Goal: Task Accomplishment & Management: Use online tool/utility

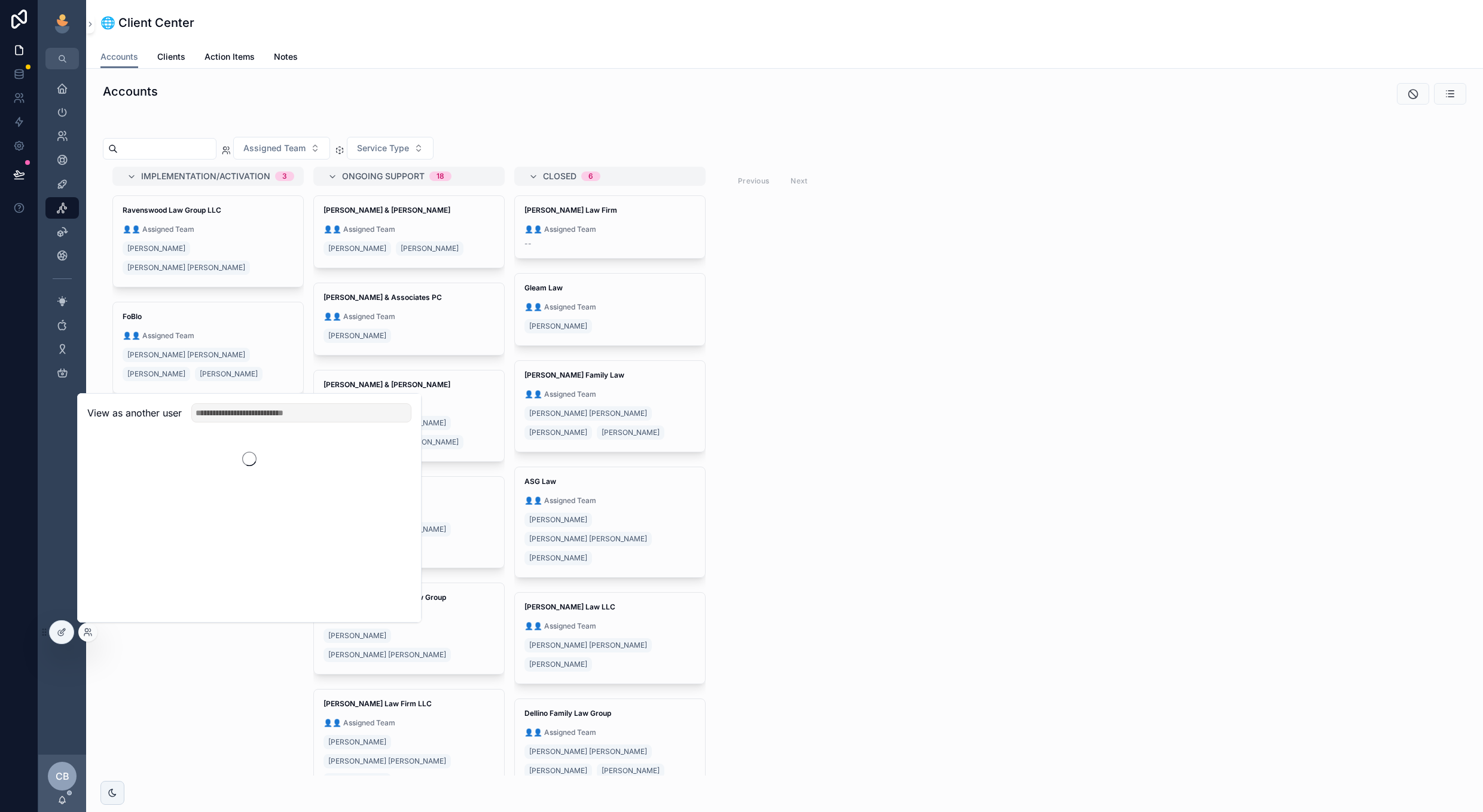
scroll to position [31, 0]
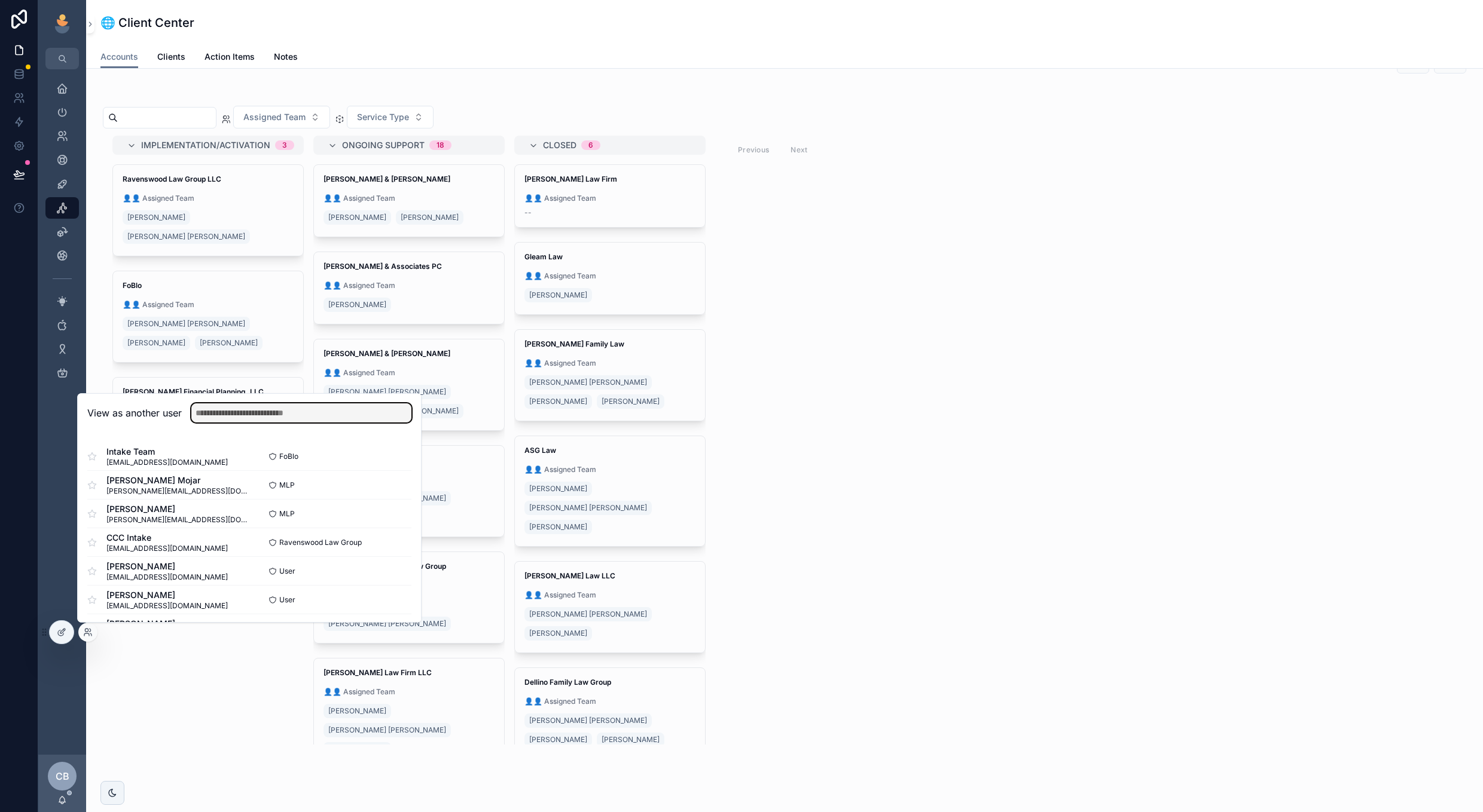
click at [259, 414] on input "text" at bounding box center [301, 412] width 220 height 19
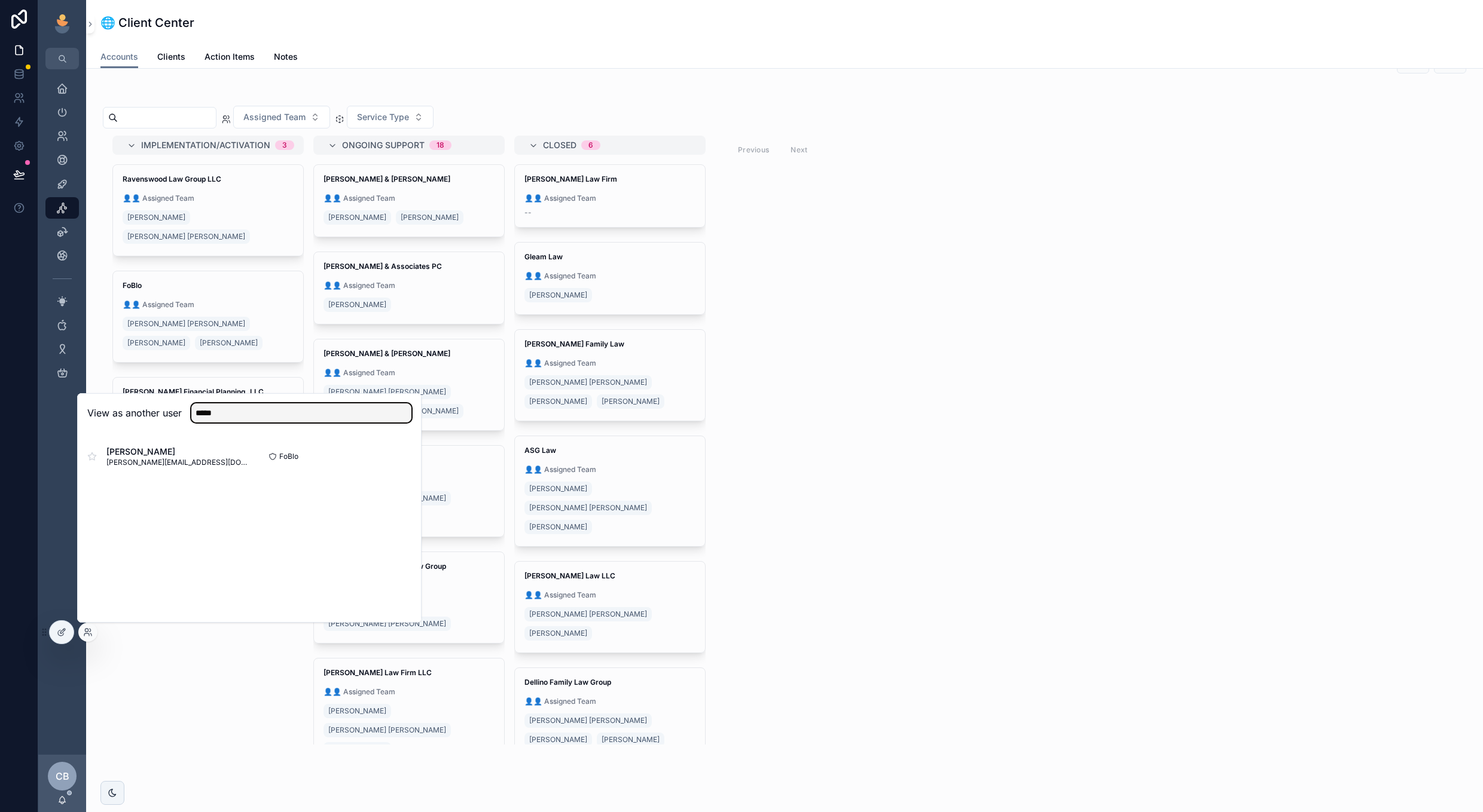
type input "*****"
click at [0, 0] on button "Select" at bounding box center [0, 0] width 0 height 0
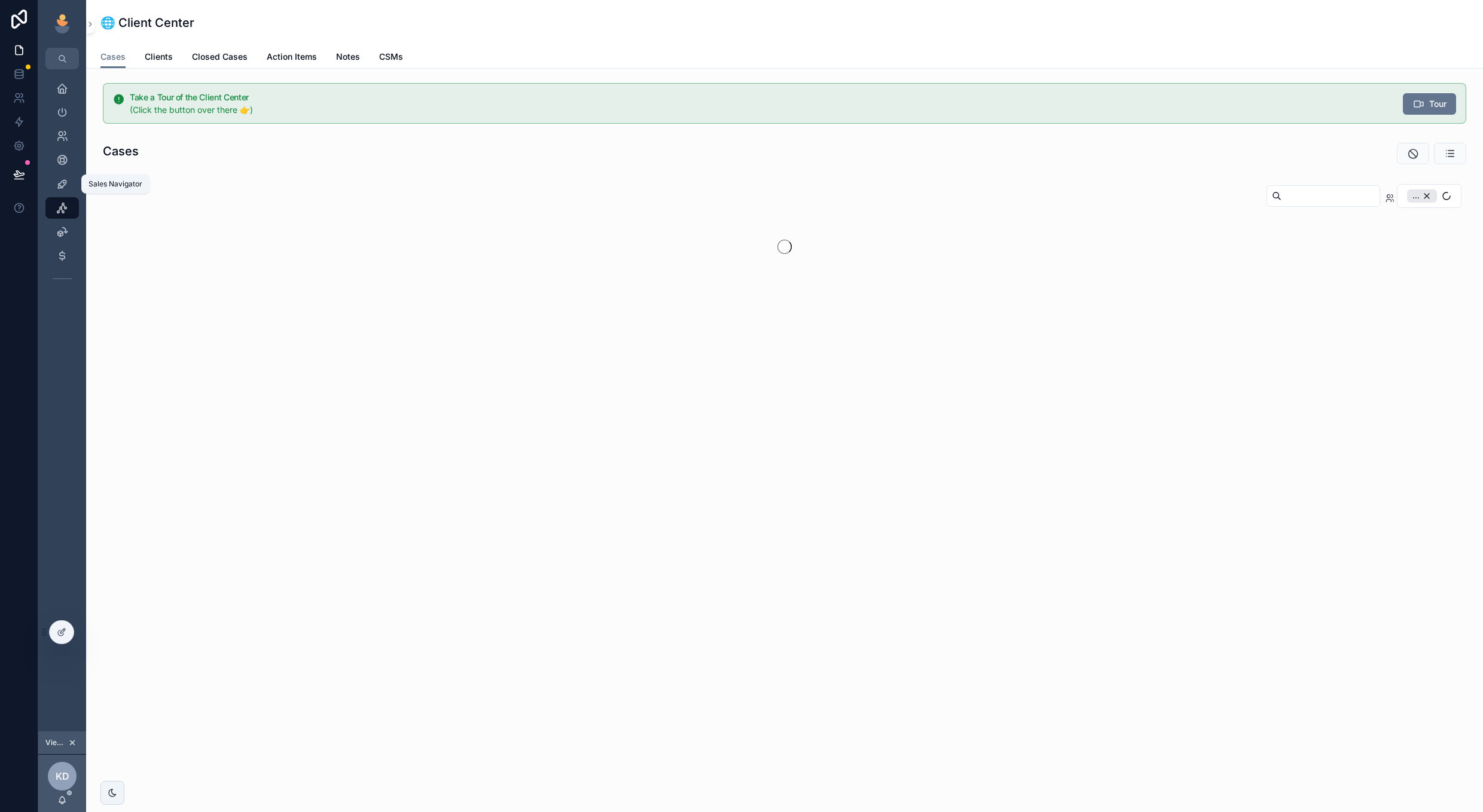
click at [65, 180] on icon "scrollable content" at bounding box center [62, 184] width 12 height 12
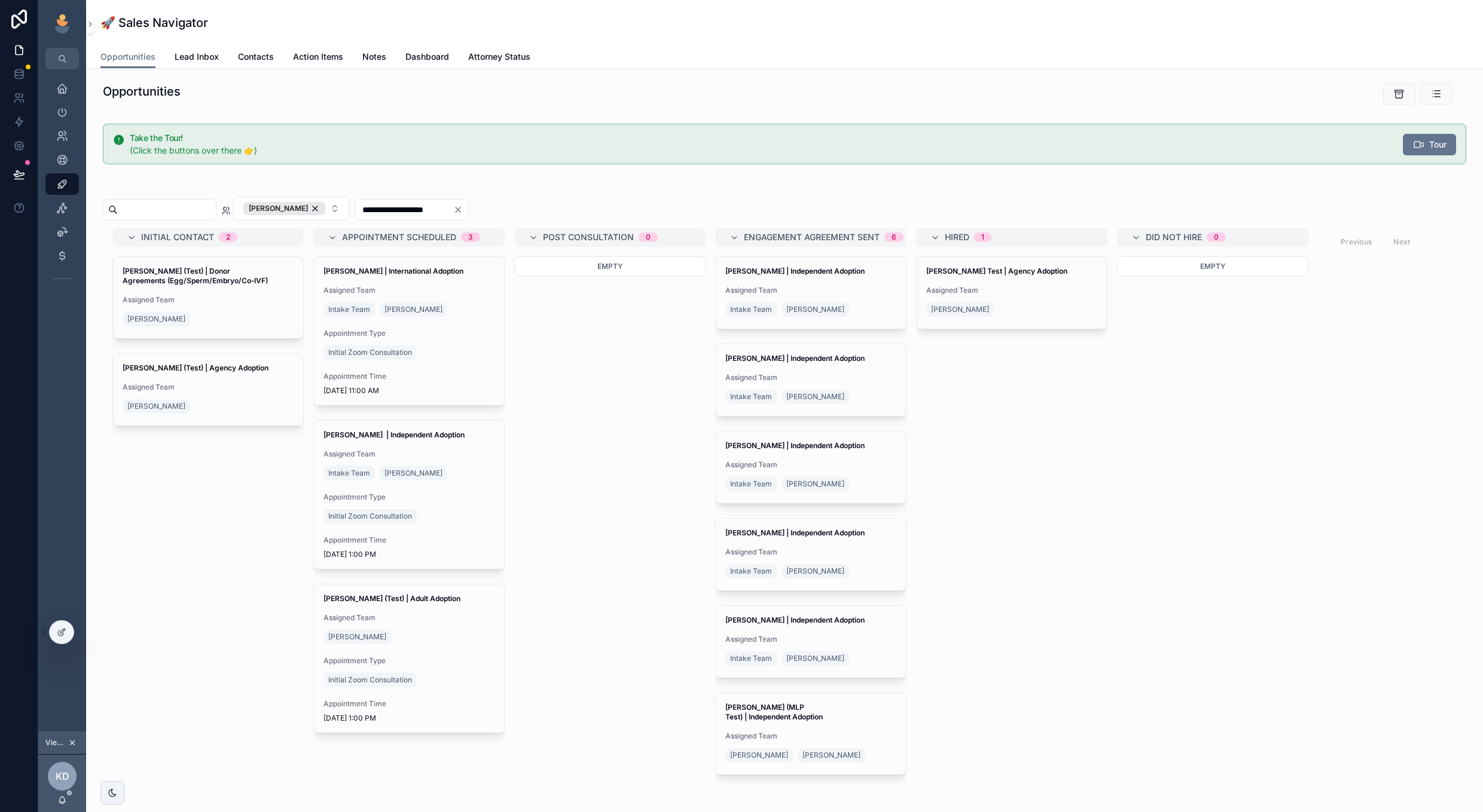
click at [326, 208] on div "[PERSON_NAME]" at bounding box center [284, 209] width 82 height 13
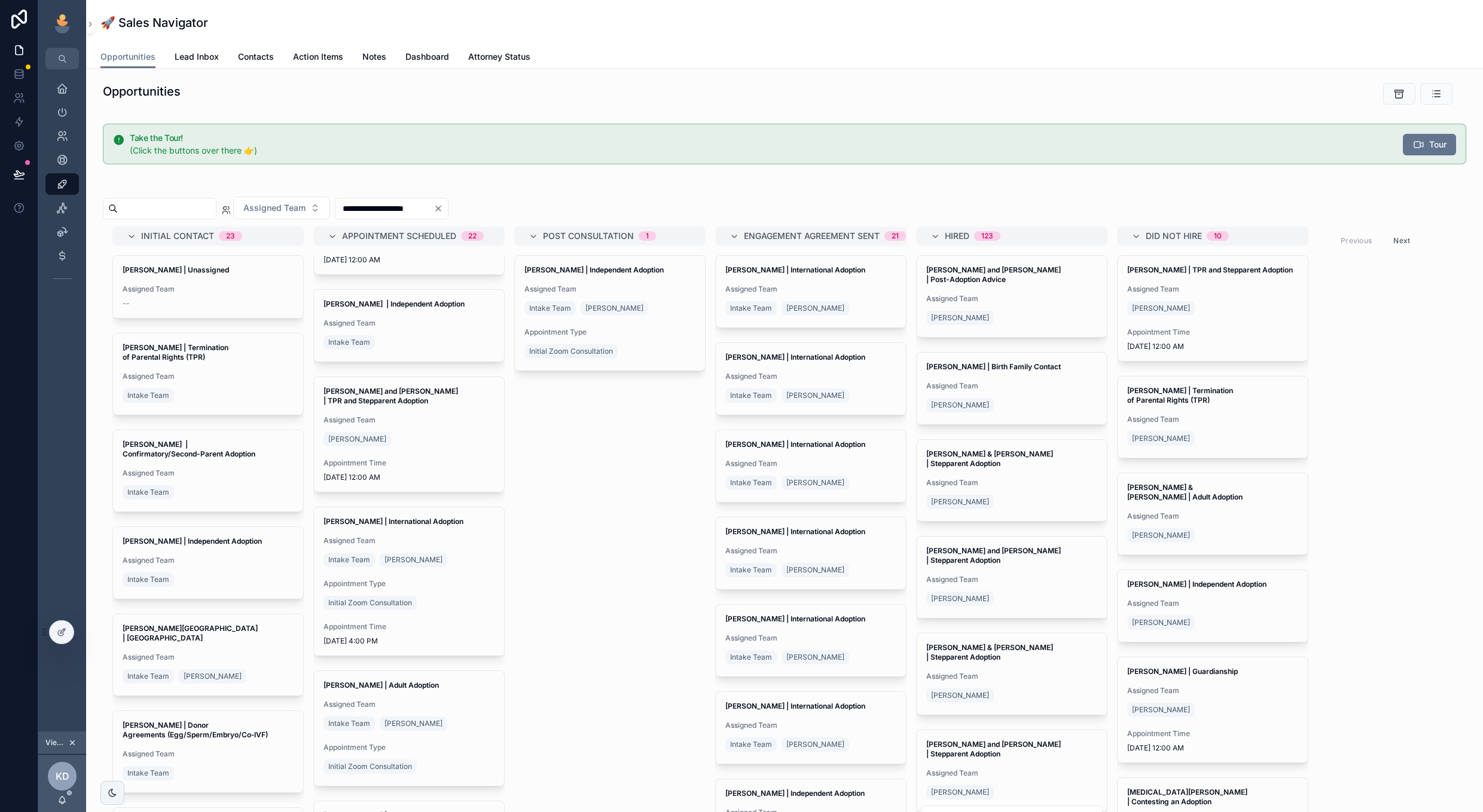
scroll to position [1132, 0]
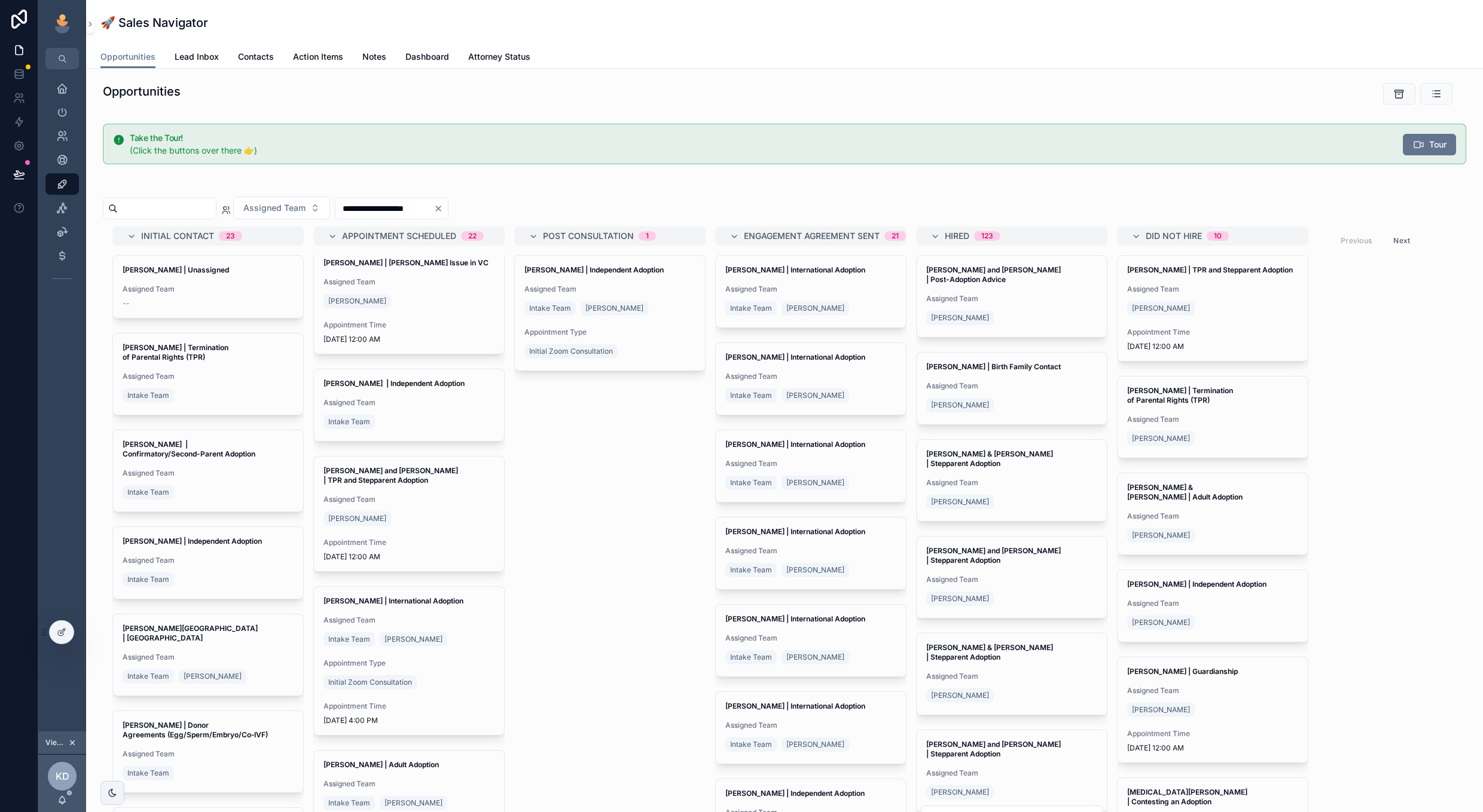
click at [441, 398] on div "Assigned Team Intake Team" at bounding box center [408, 415] width 171 height 34
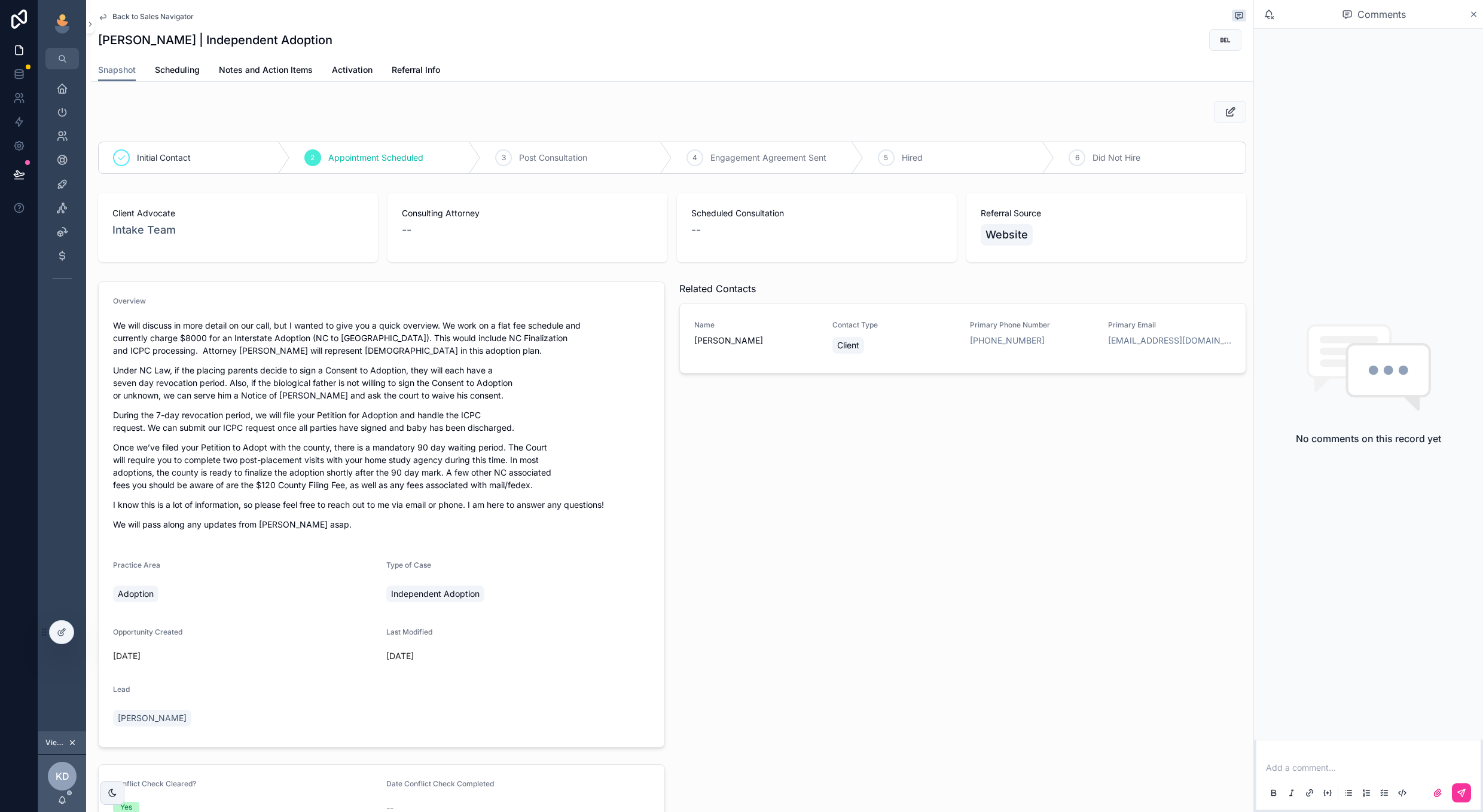
click at [150, 16] on span "Back to Sales Navigator" at bounding box center [152, 17] width 81 height 10
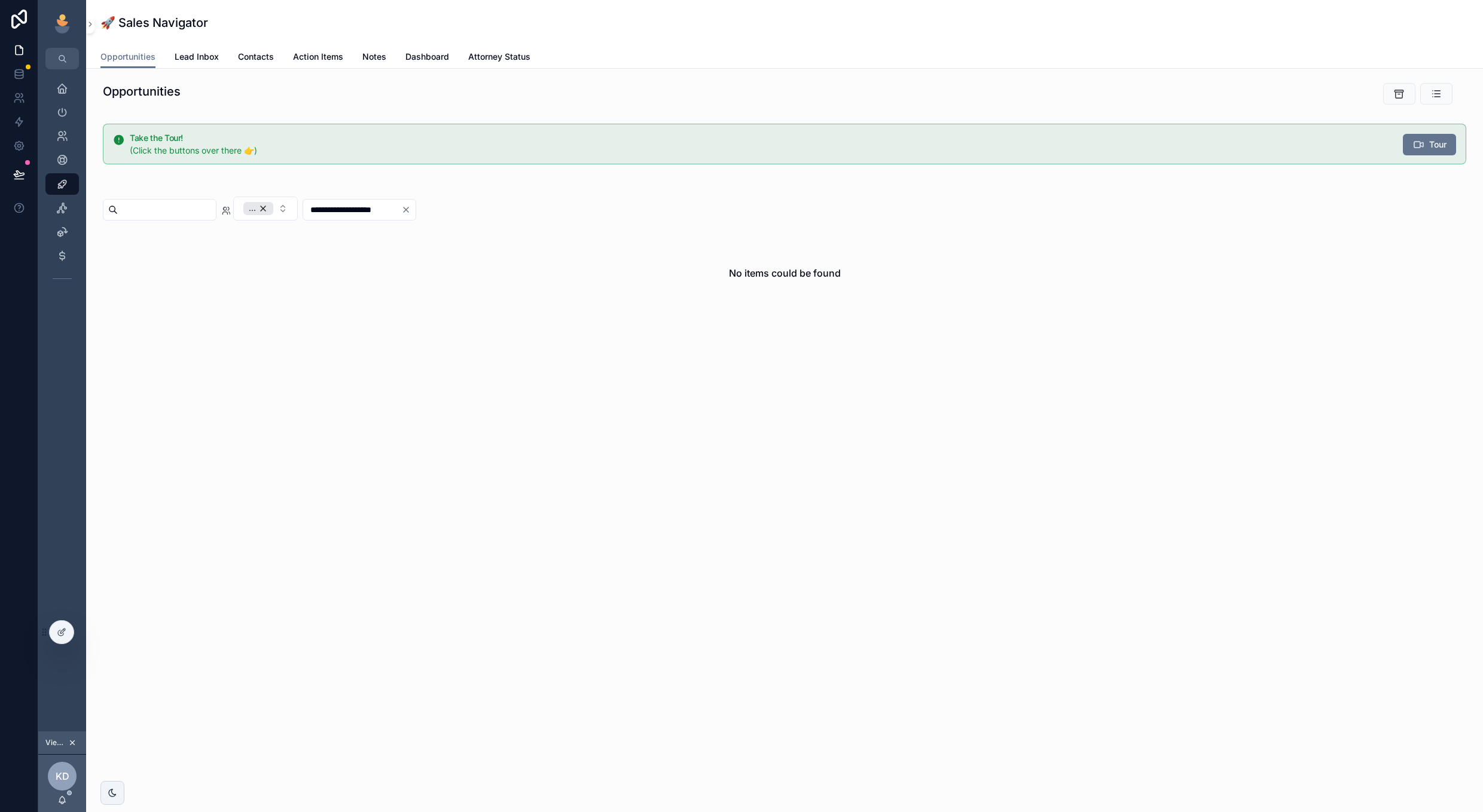
click at [273, 210] on div "..." at bounding box center [258, 209] width 30 height 13
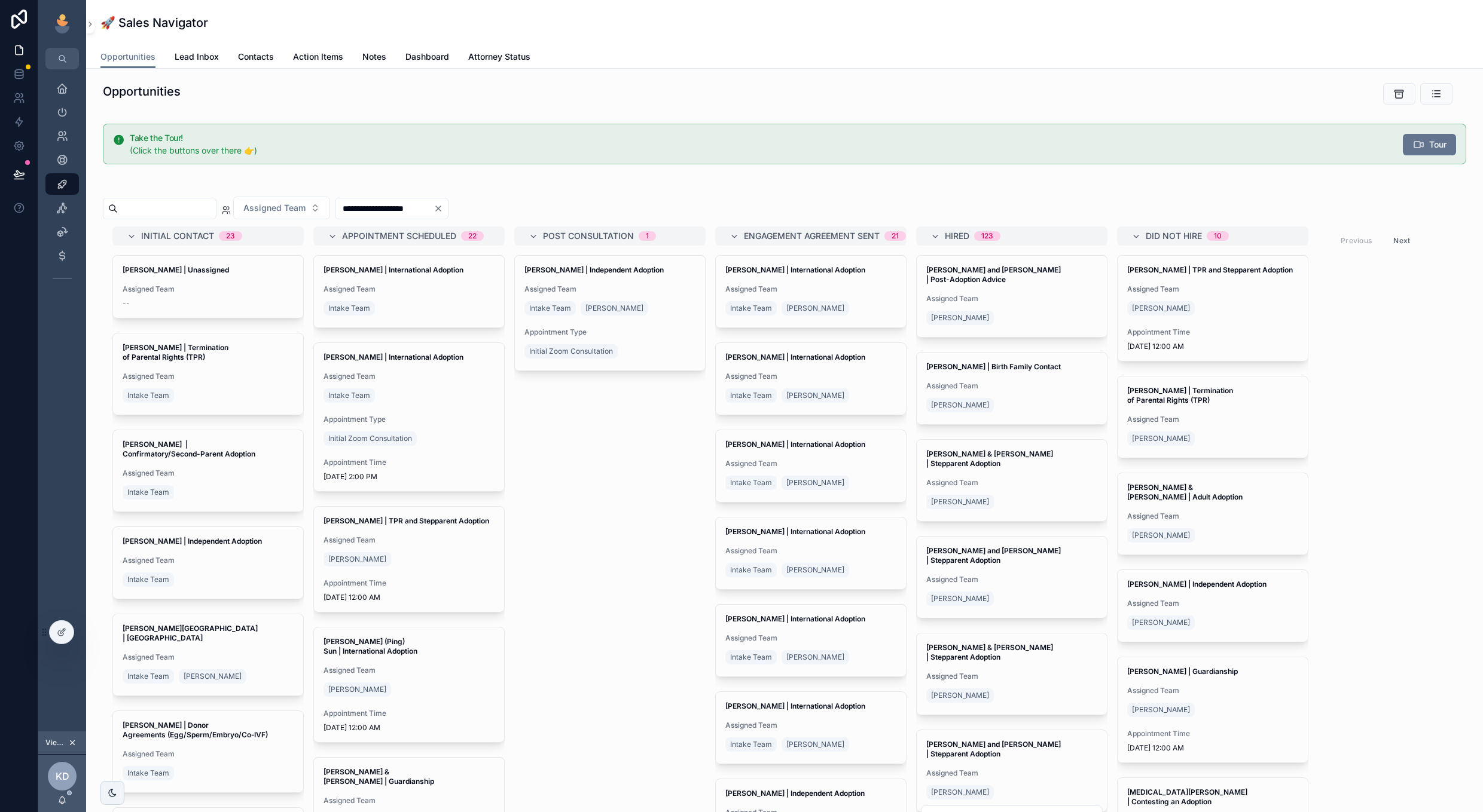
click at [305, 208] on span "Assigned Team" at bounding box center [274, 208] width 62 height 12
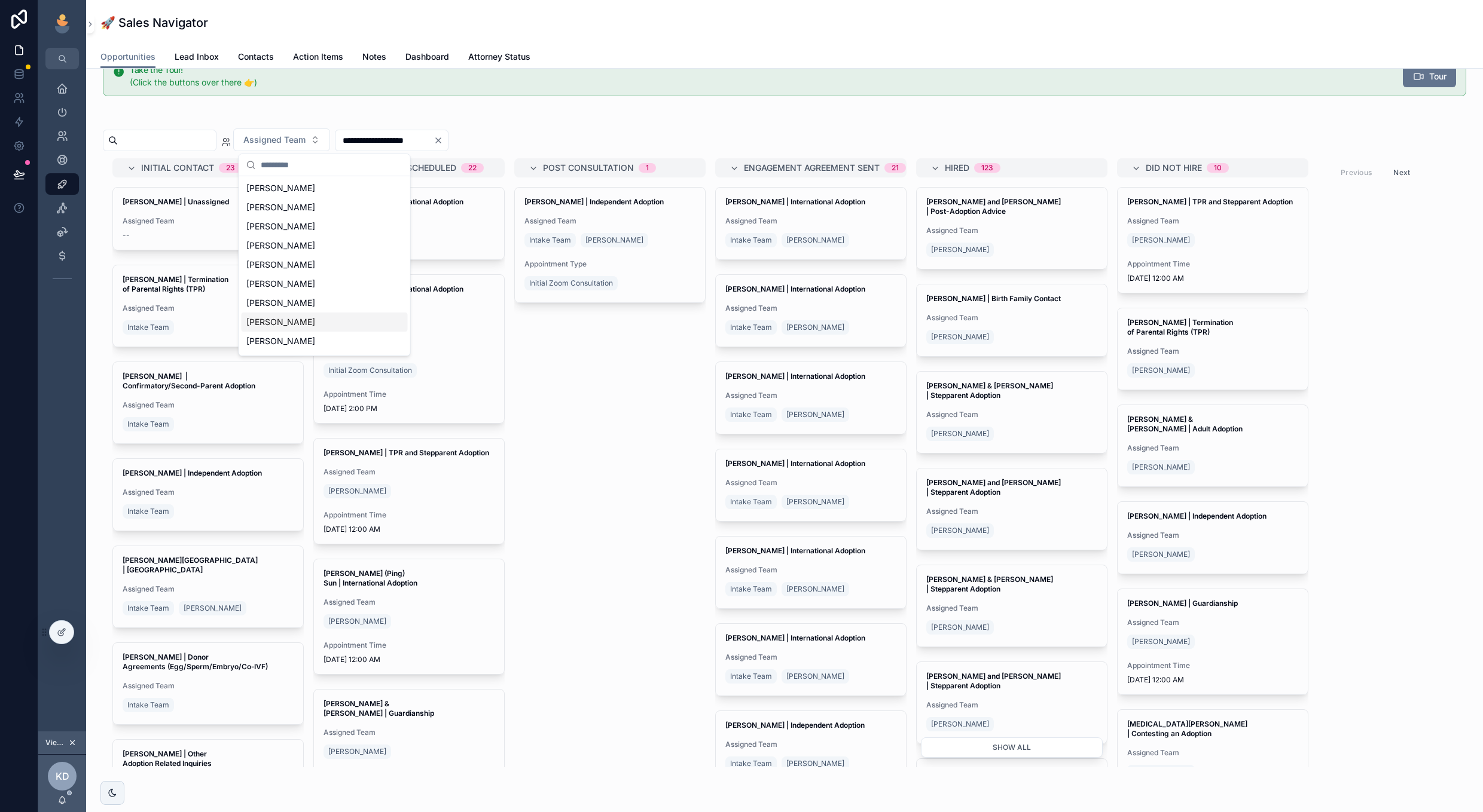
click at [443, 141] on icon "Clear" at bounding box center [438, 141] width 10 height 10
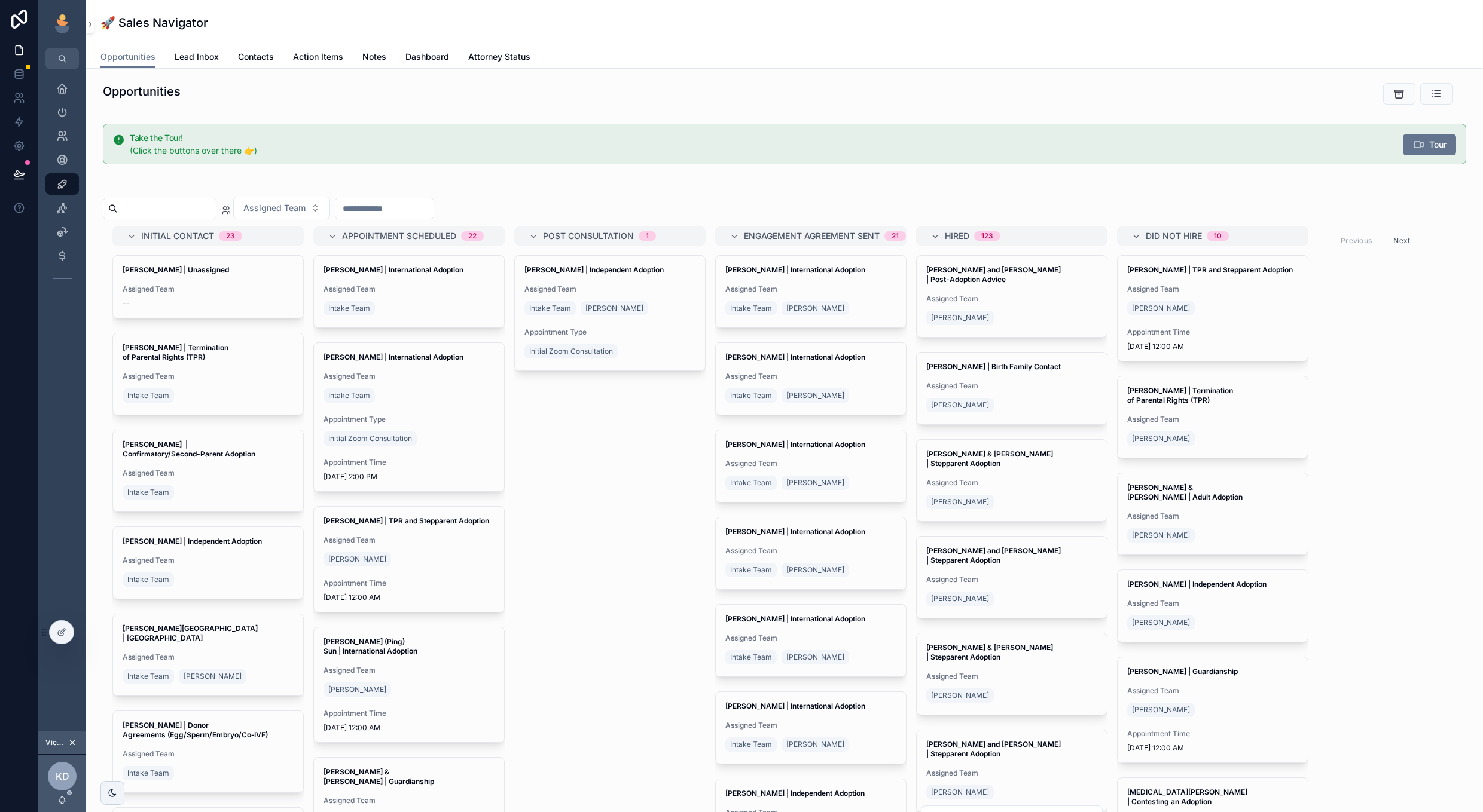
click at [434, 209] on input "scrollable content" at bounding box center [384, 209] width 98 height 16
click at [516, 240] on button "scrollable content" at bounding box center [513, 238] width 21 height 21
click at [447, 307] on button "1" at bounding box center [448, 307] width 21 height 21
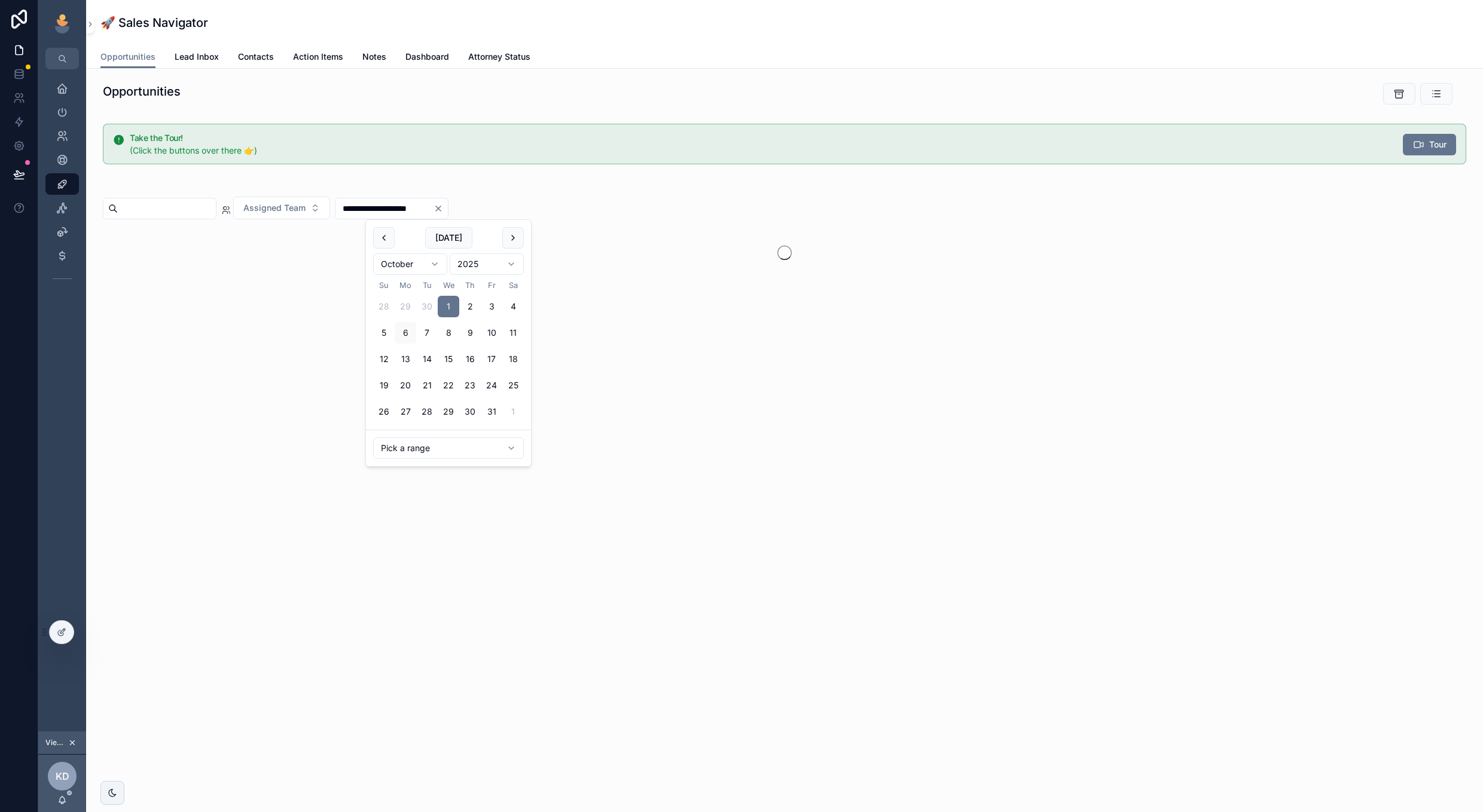
click at [492, 309] on button "3" at bounding box center [492, 307] width 21 height 21
type input "**********"
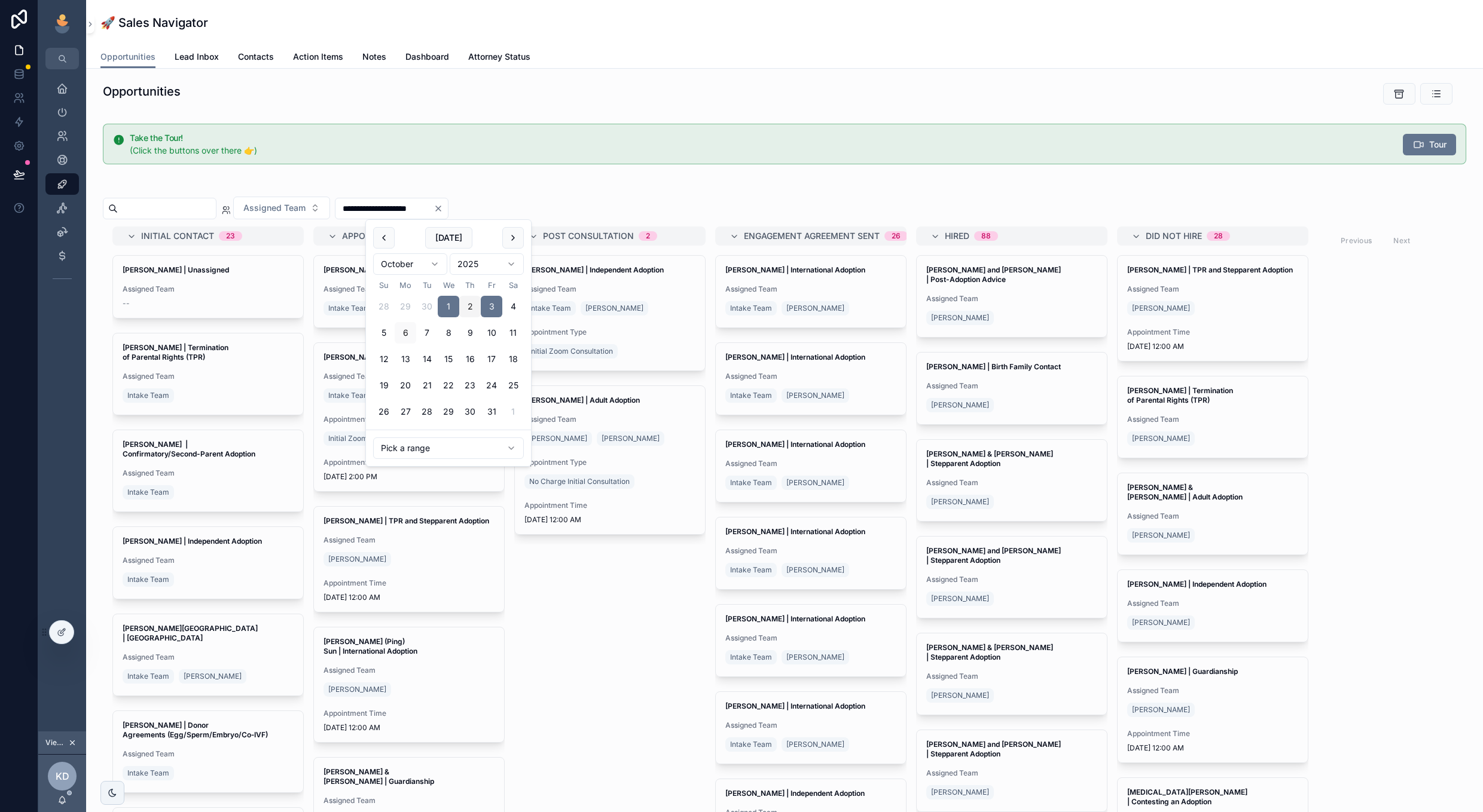
click at [586, 468] on div "Appointment Type No Charge Initial Consultation" at bounding box center [609, 474] width 171 height 34
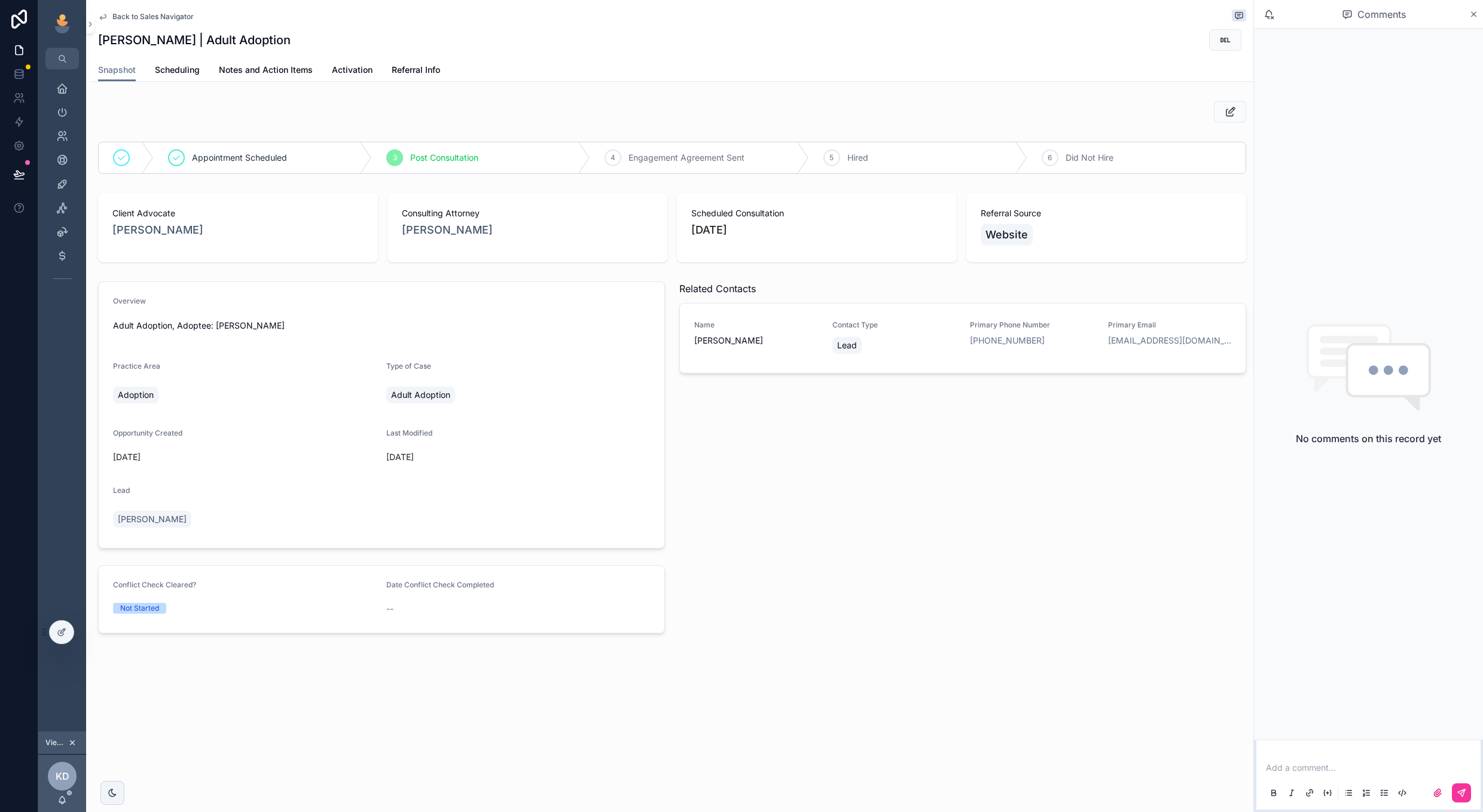
click at [163, 13] on span "Back to Sales Navigator" at bounding box center [152, 17] width 81 height 10
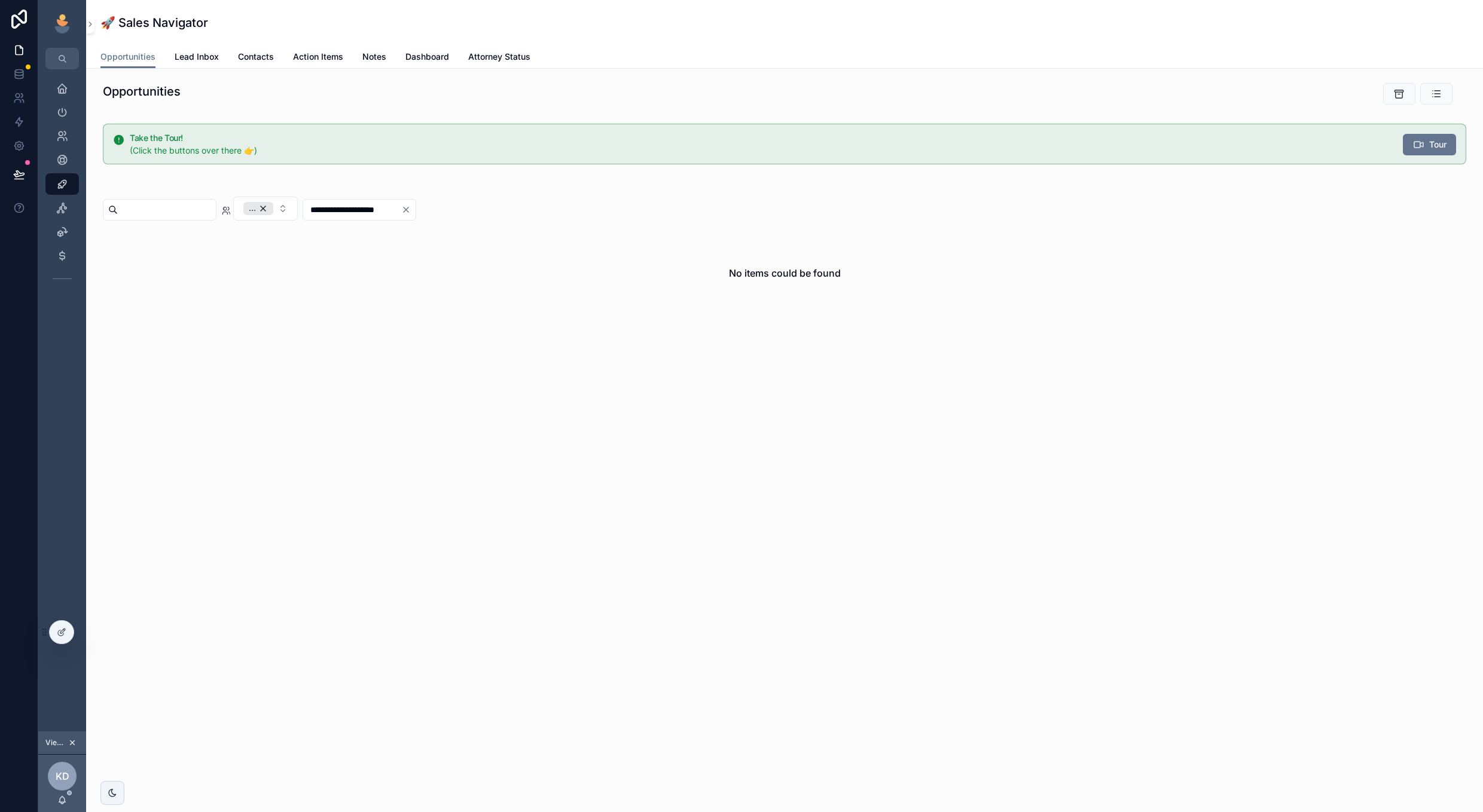
click at [273, 210] on div "..." at bounding box center [258, 209] width 30 height 13
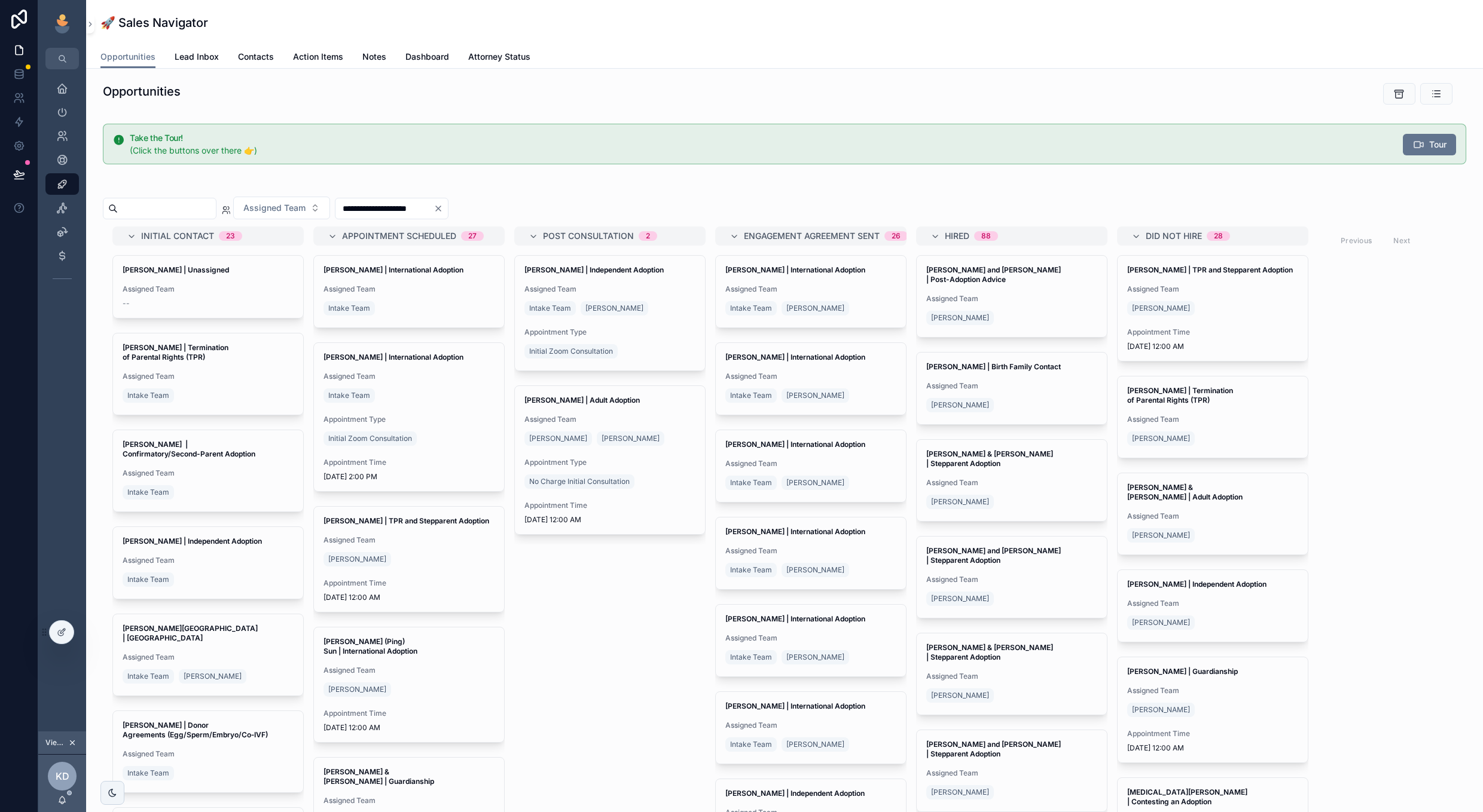
click at [305, 208] on span "Assigned Team" at bounding box center [274, 208] width 62 height 12
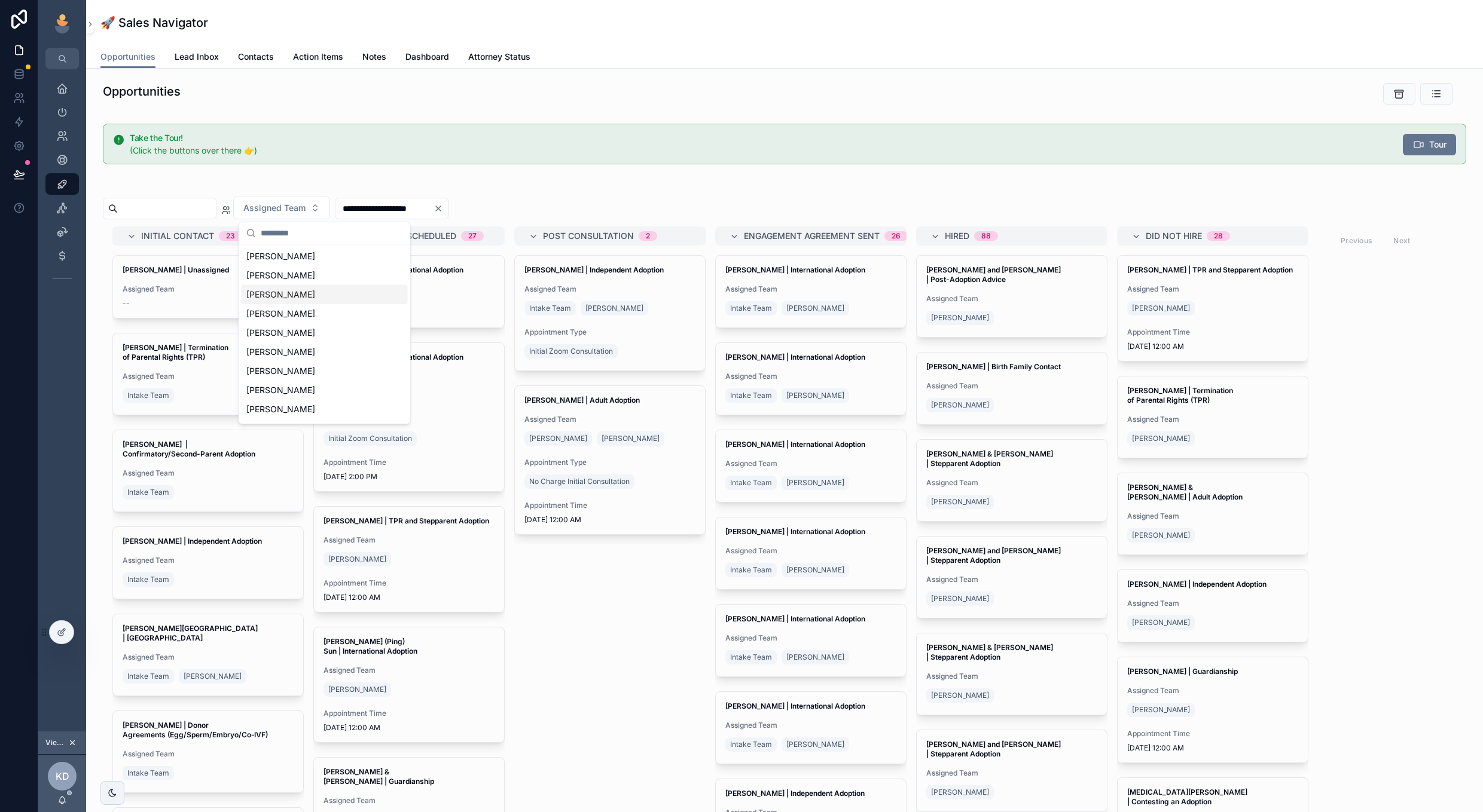
click at [636, 630] on div "Initial Contact 23 [PERSON_NAME] | Unassigned Assigned Team -- [PERSON_NAME] | …" at bounding box center [784, 531] width 1363 height 609
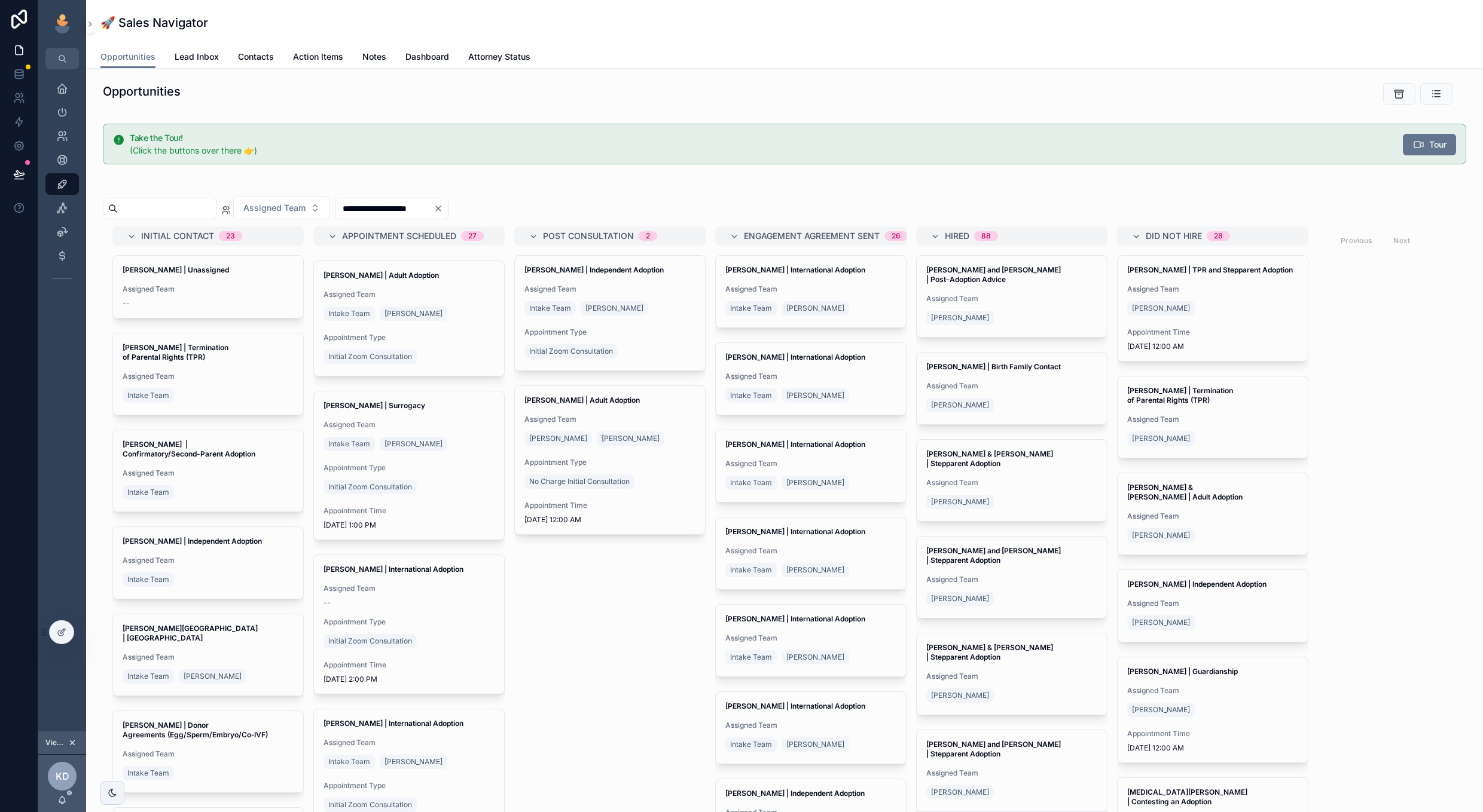
scroll to position [1620, 0]
